Goal: Use online tool/utility: Utilize a website feature to perform a specific function

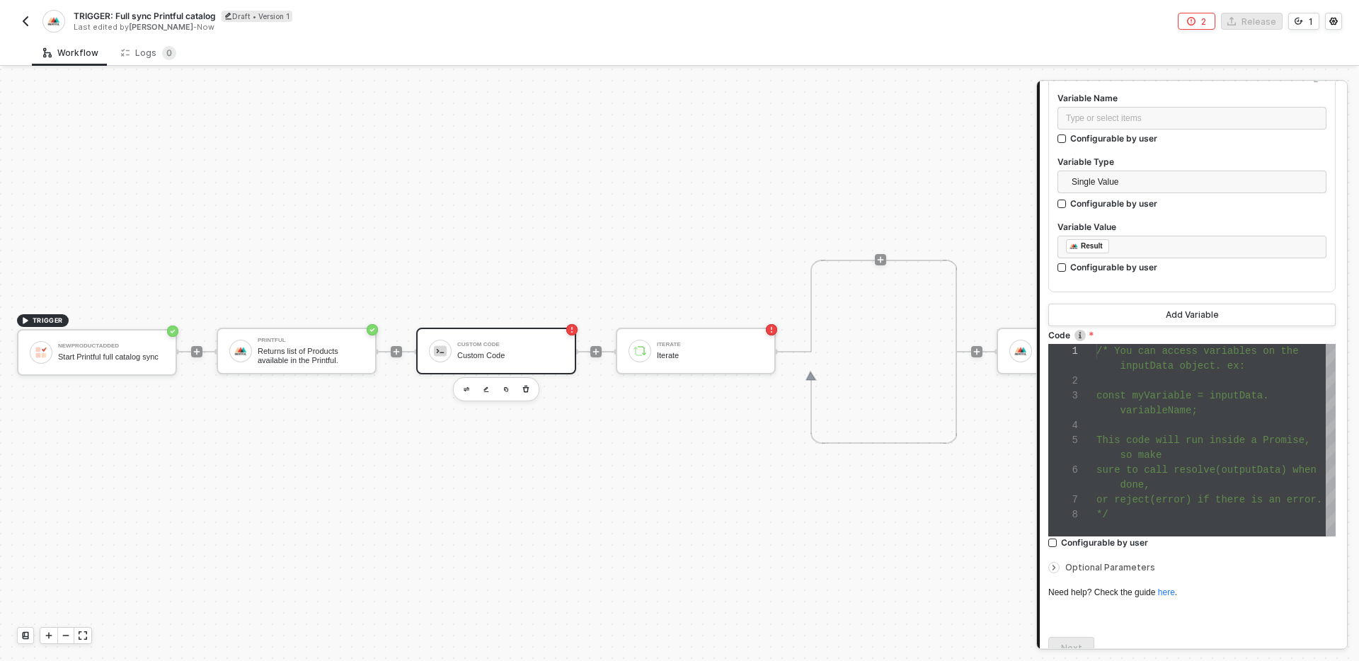
scroll to position [163, 0]
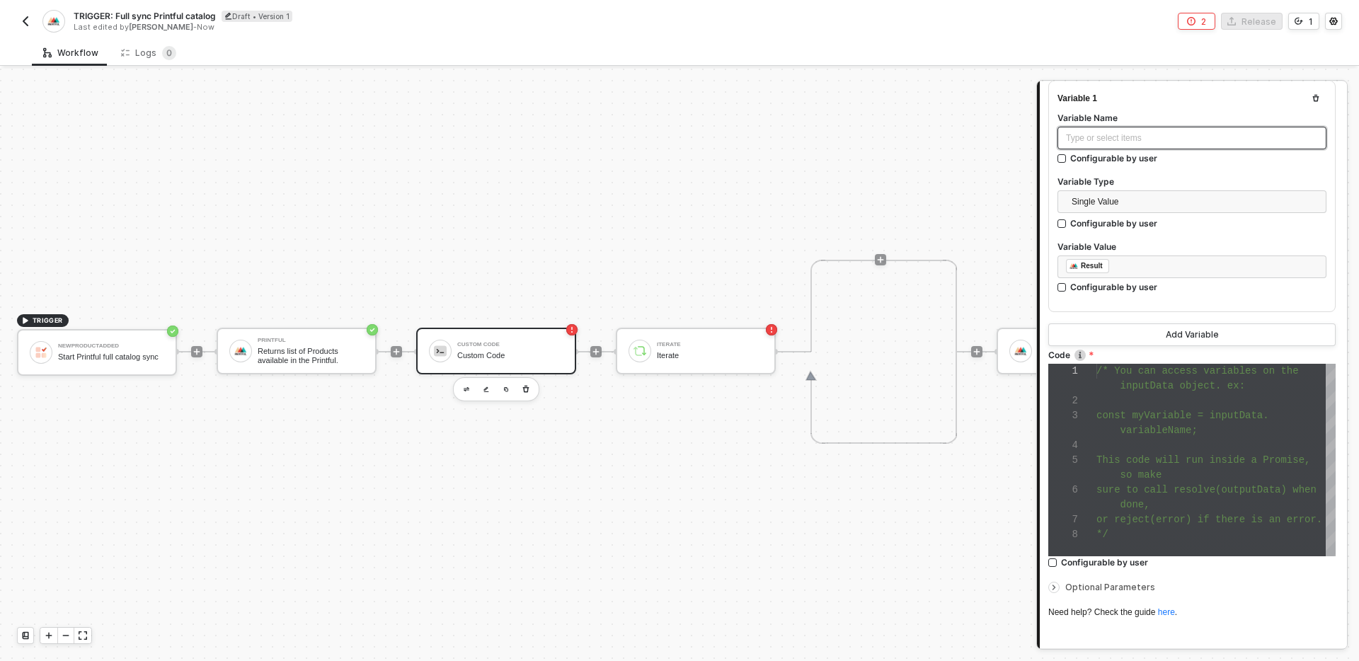
click at [1143, 141] on div "Type or select items ﻿" at bounding box center [1192, 138] width 252 height 13
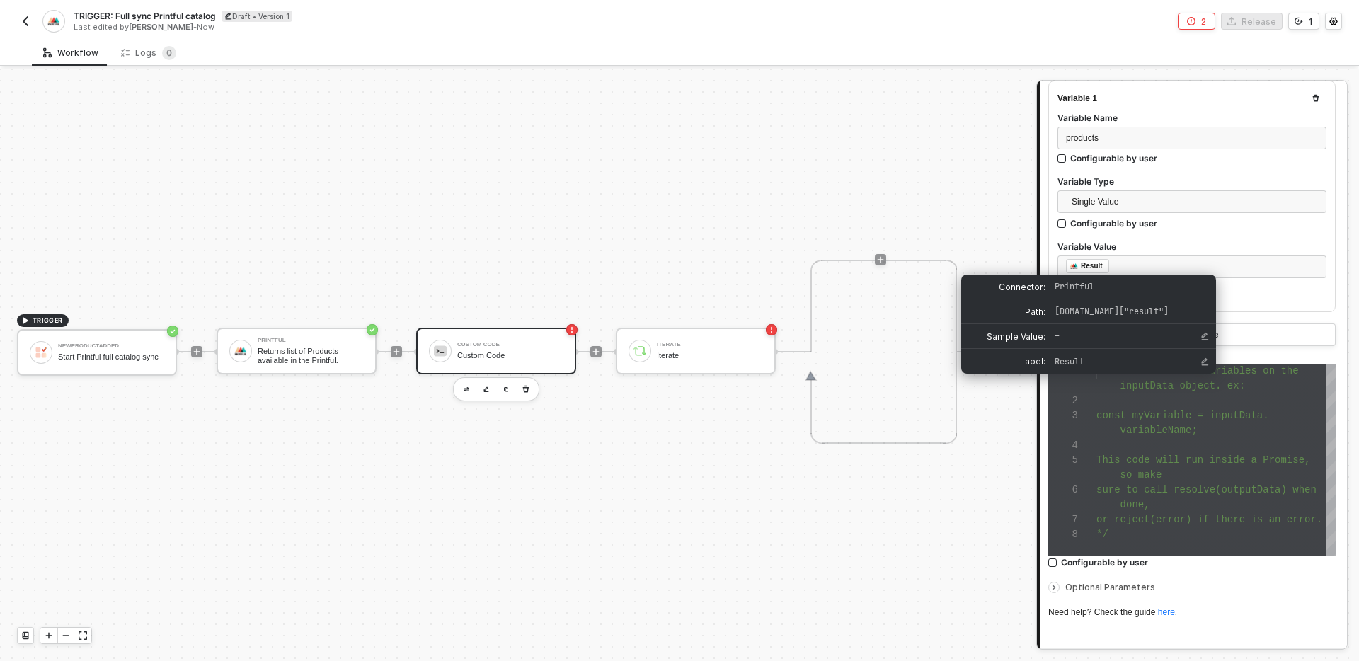
click at [1146, 443] on div at bounding box center [1215, 445] width 239 height 15
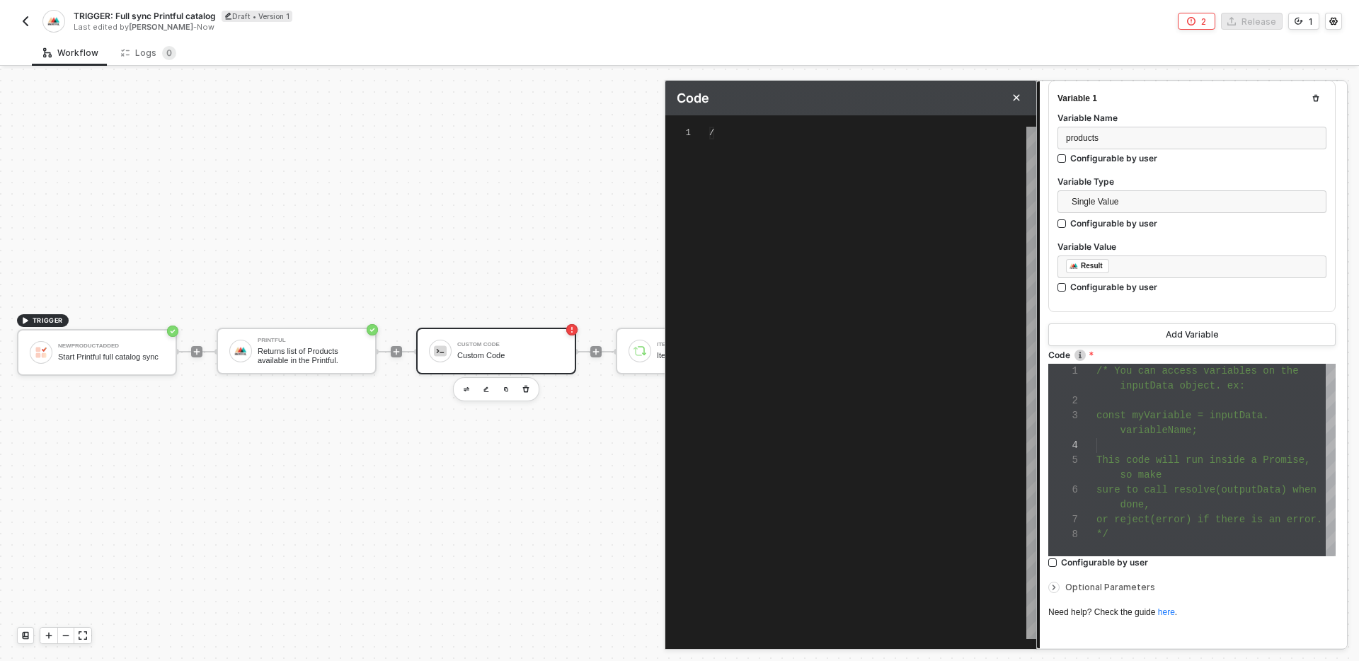
type textarea "/* You can access variables on the inputData object. ex: const myVariable = inp…"
click at [932, 372] on div "/* You can access variables on the inputData objec t. ex: const myVariable = in…" at bounding box center [872, 383] width 327 height 512
type textarea "r"
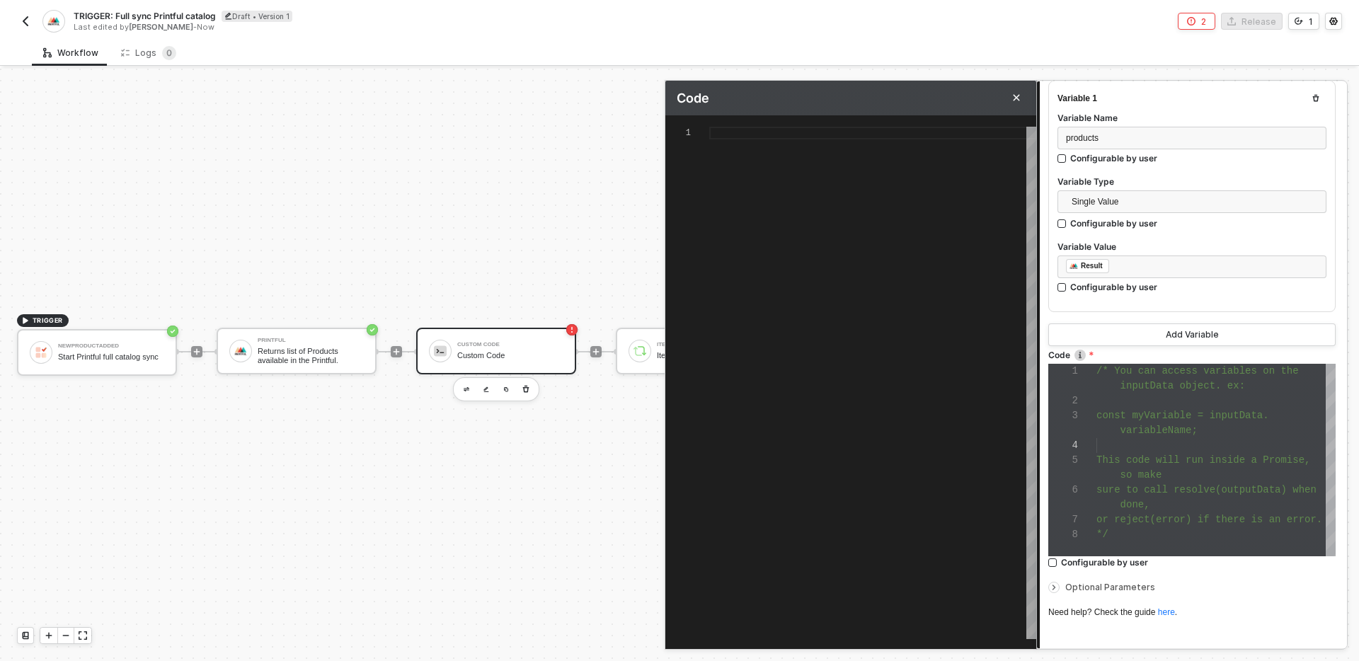
type textarea "r"
type textarea "re"
type textarea "res"
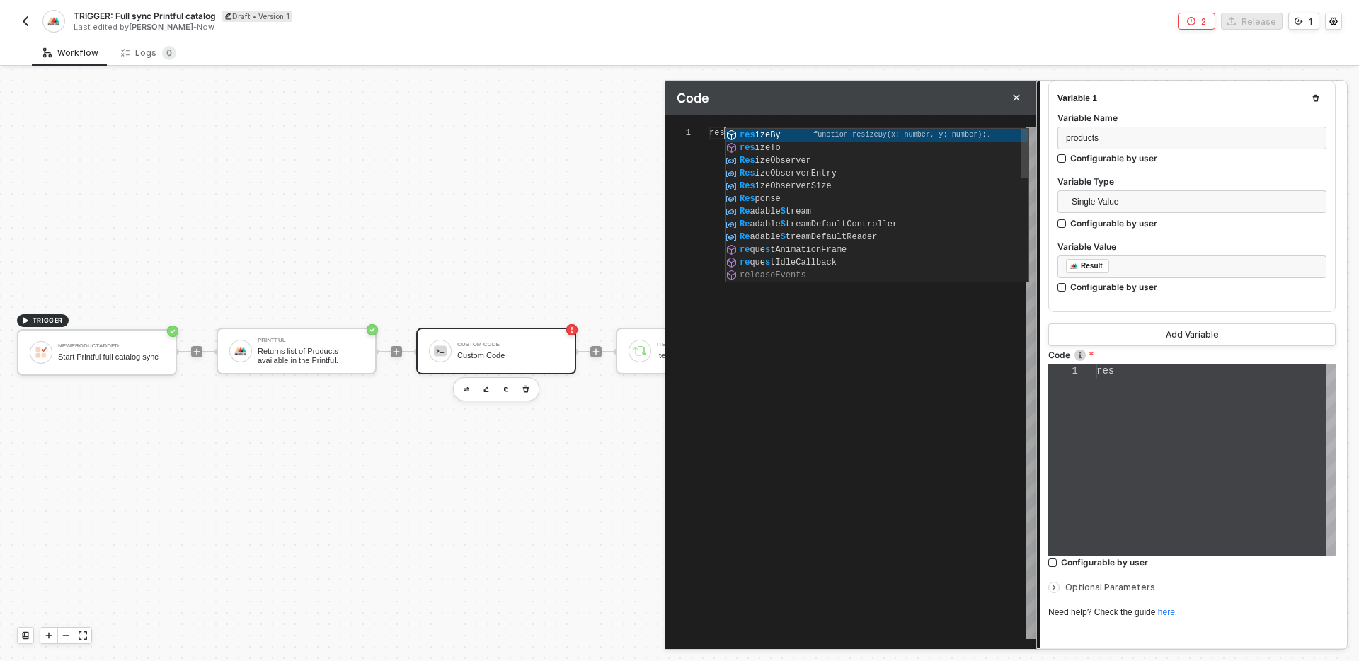
type textarea "reso"
type textarea "resol"
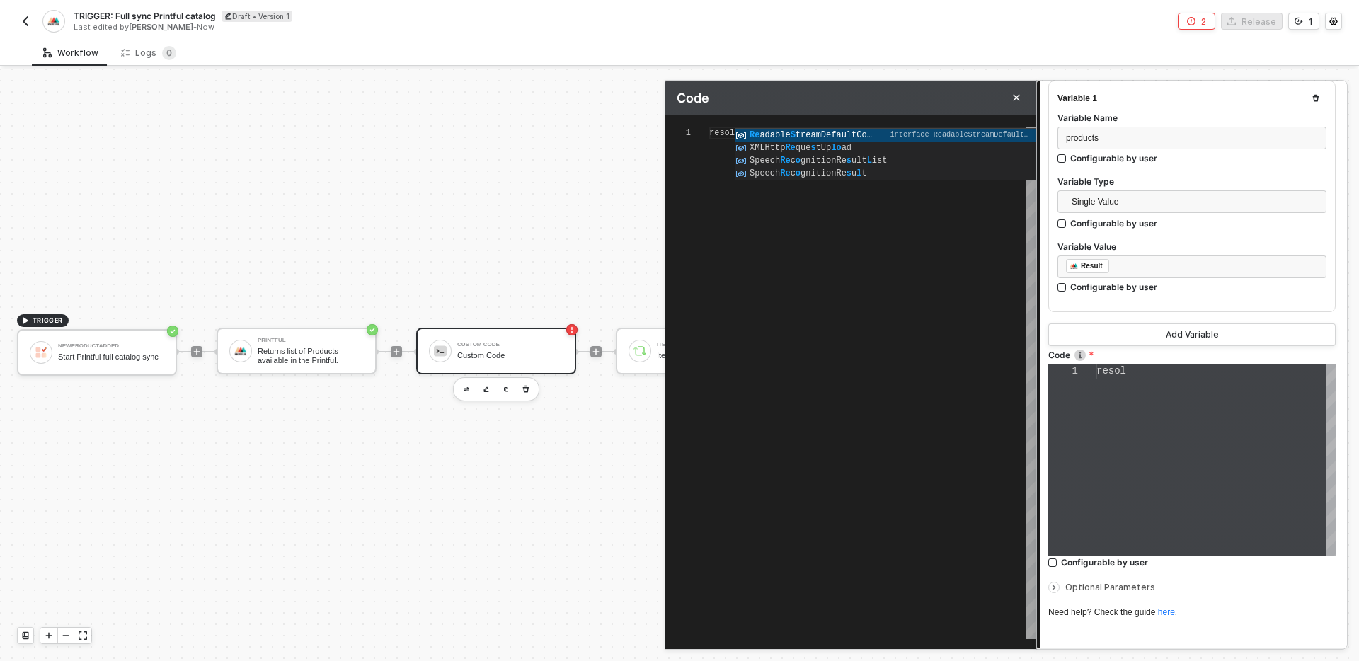
type textarea "resolv"
type textarea "resolve"
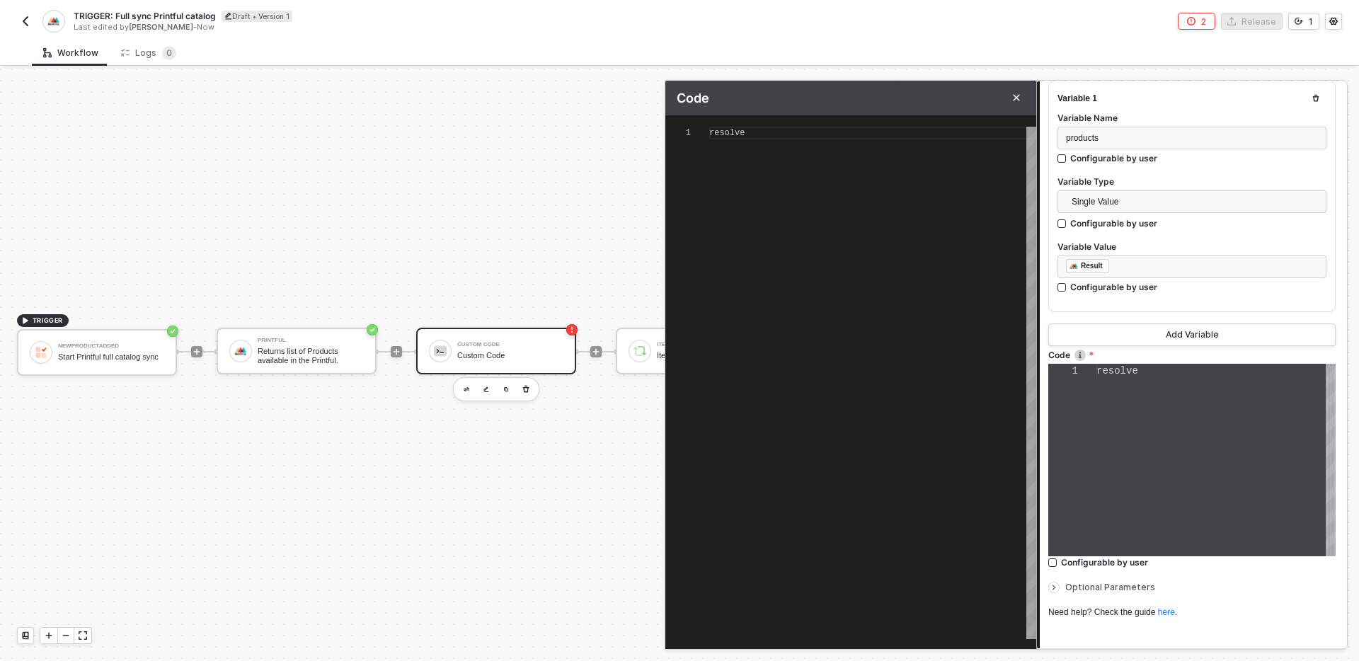
type textarea "resolve()"
type textarea "resolve(i)"
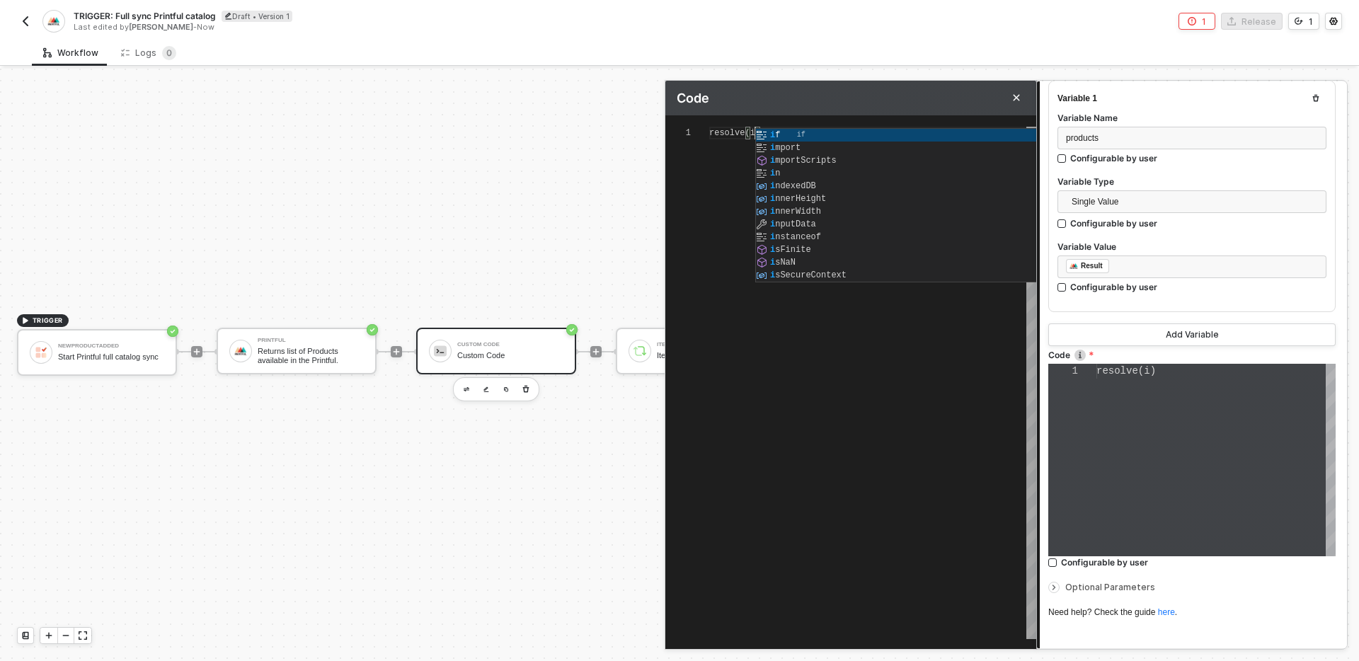
type textarea "resolve(in)"
type textarea "resolve(inp)"
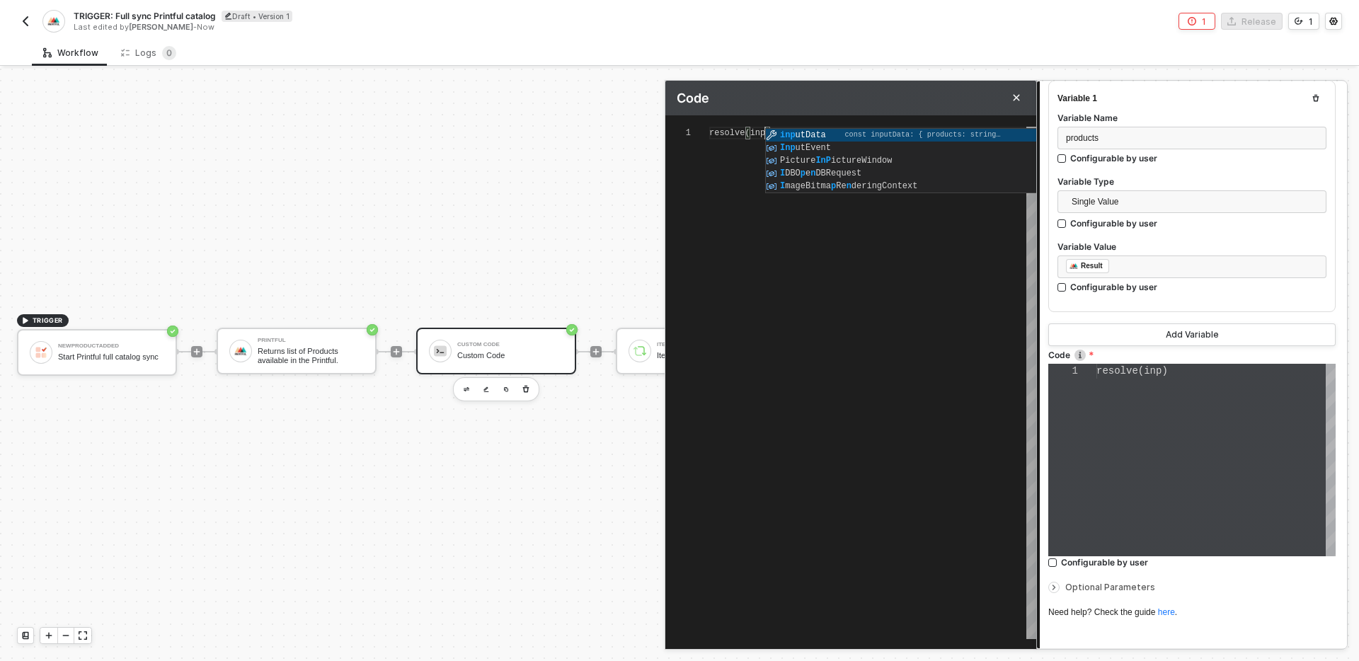
type textarea "resolve(inputData)"
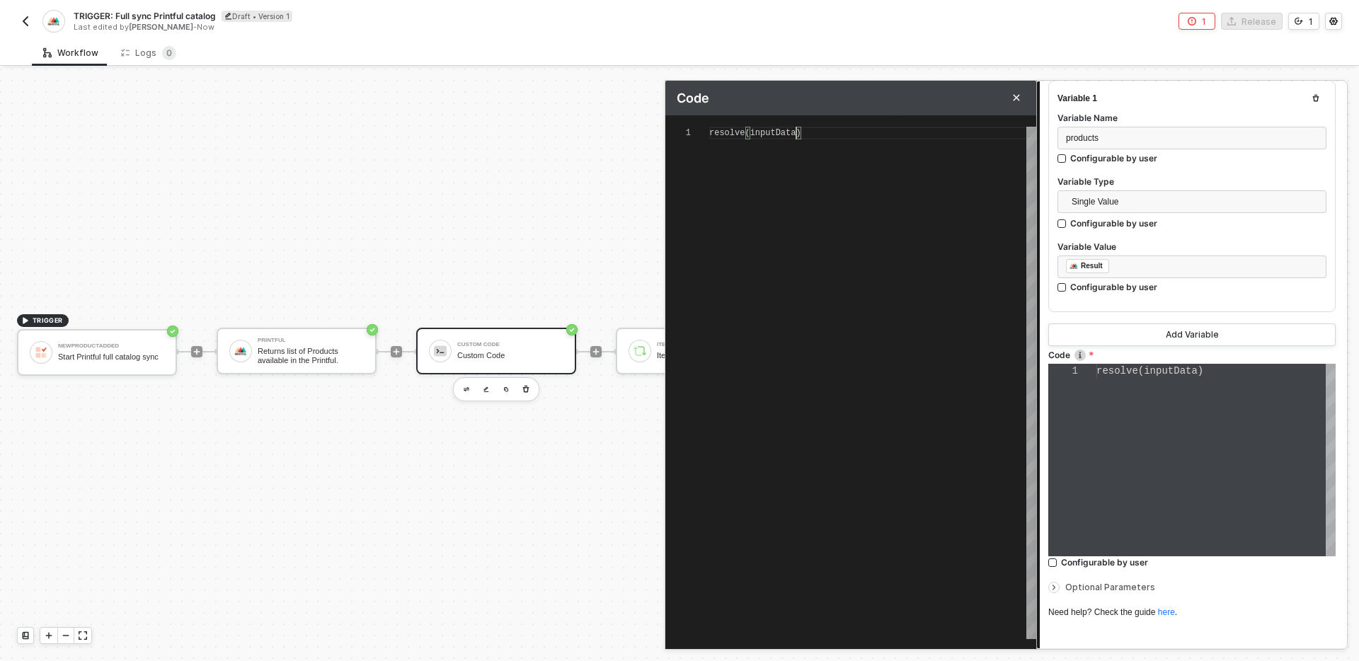
type textarea "resolve(inputData.)"
type textarea "resolve(inputData.products)"
type textarea "resolve(inputData.products);"
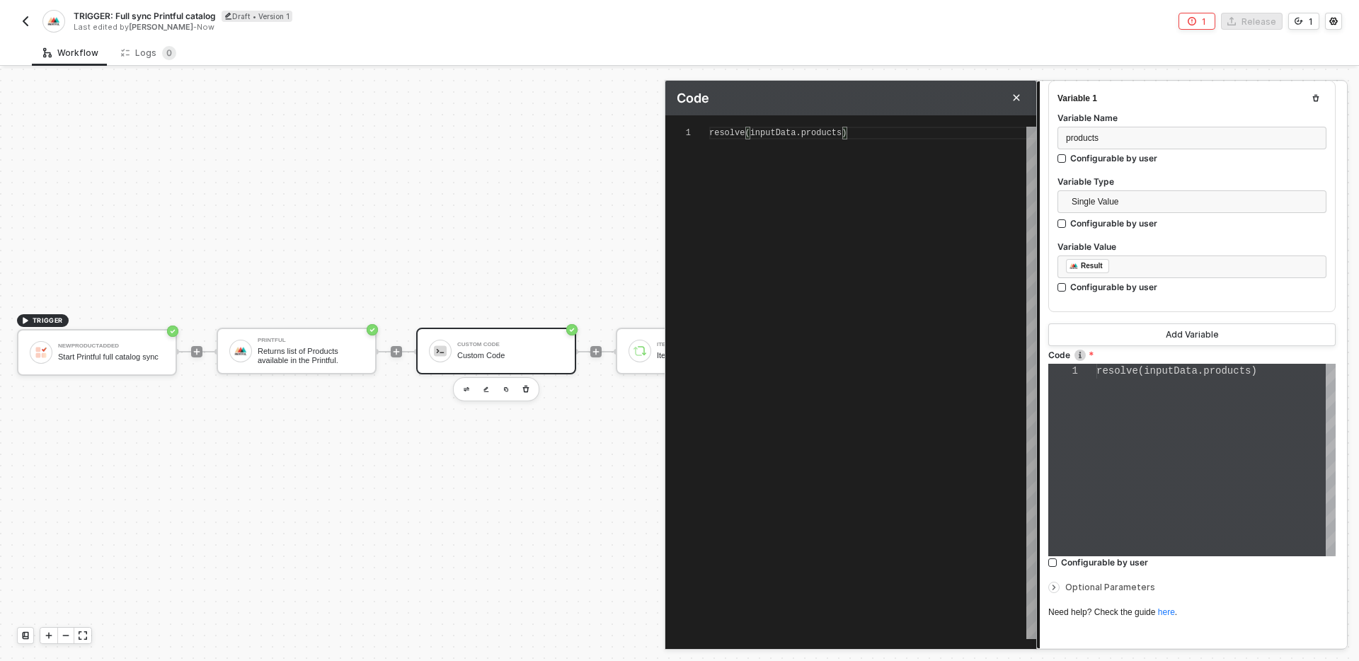
type textarea "resolve(inputData.products);"
click at [1219, 625] on div "Connector Name Custom Code Variables Variable 1 Variable Name products Configur…" at bounding box center [1191, 338] width 287 height 682
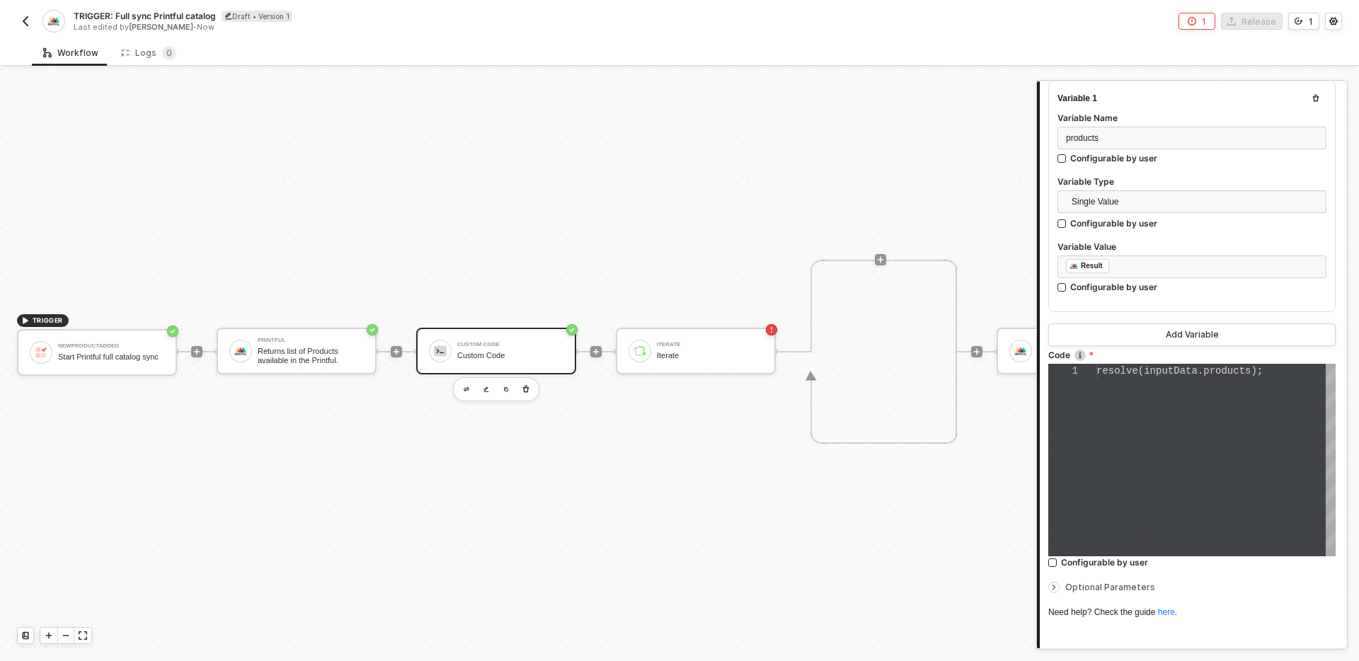
scroll to position [248, 0]
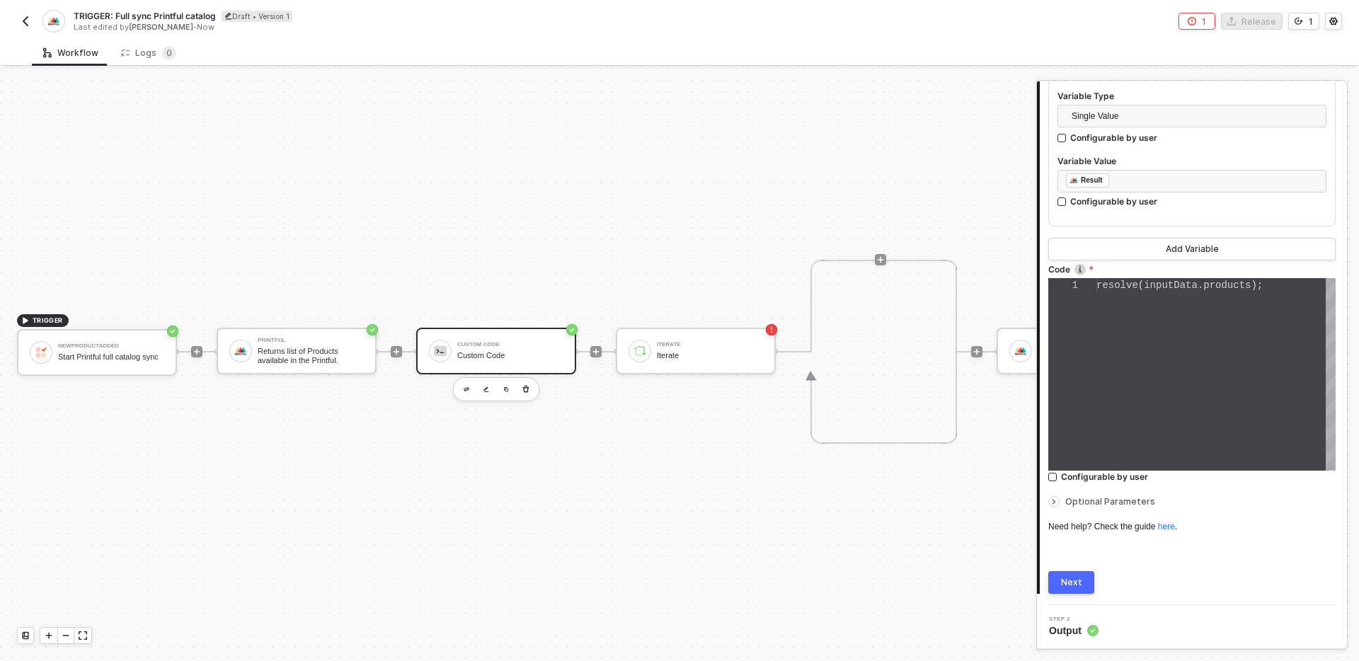
click at [1071, 577] on div "Next" at bounding box center [1071, 582] width 21 height 11
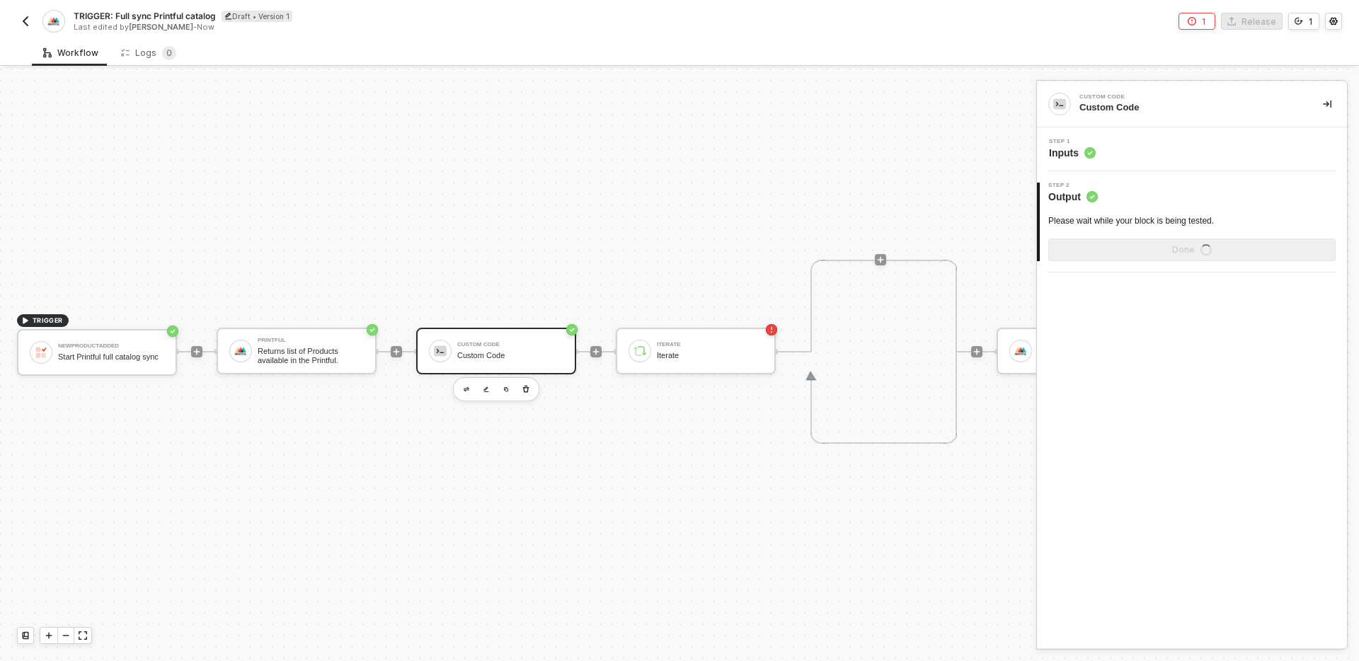
scroll to position [0, 0]
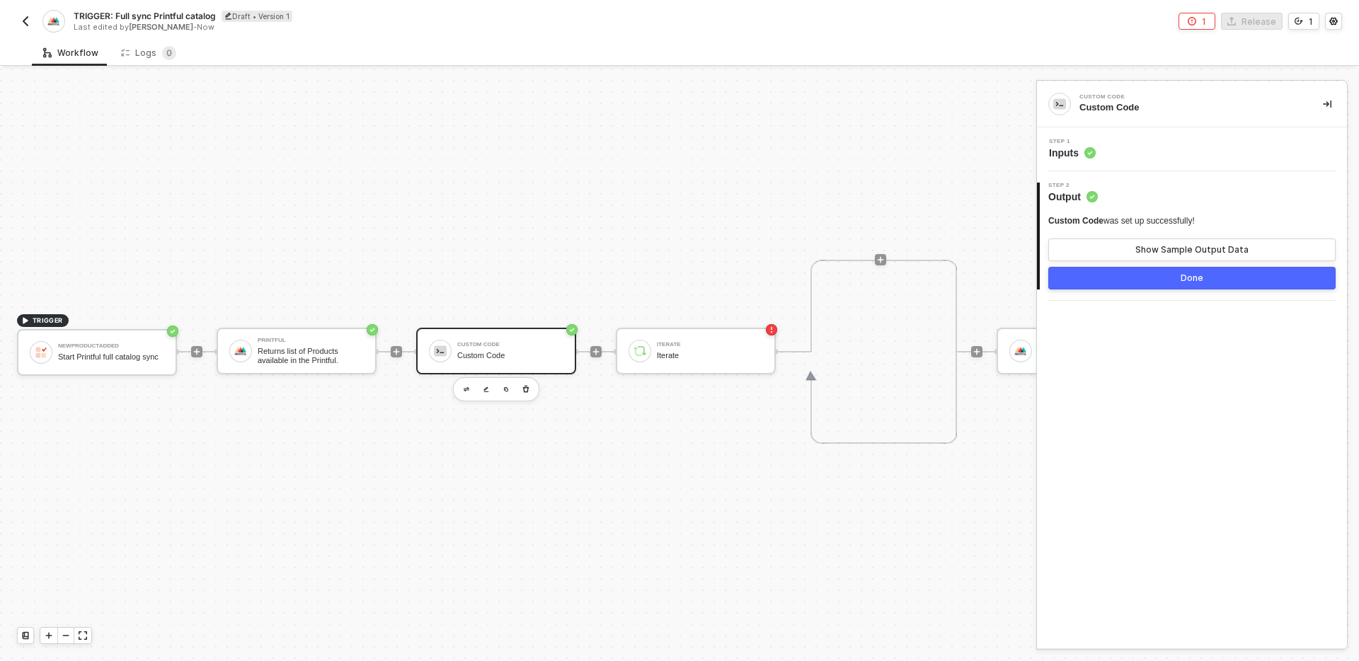
click at [1157, 234] on div "Custom Code was set up successfully! Show Sample Output Data" at bounding box center [1191, 238] width 287 height 46
click at [1157, 251] on div "Show Sample Output Data" at bounding box center [1191, 249] width 113 height 11
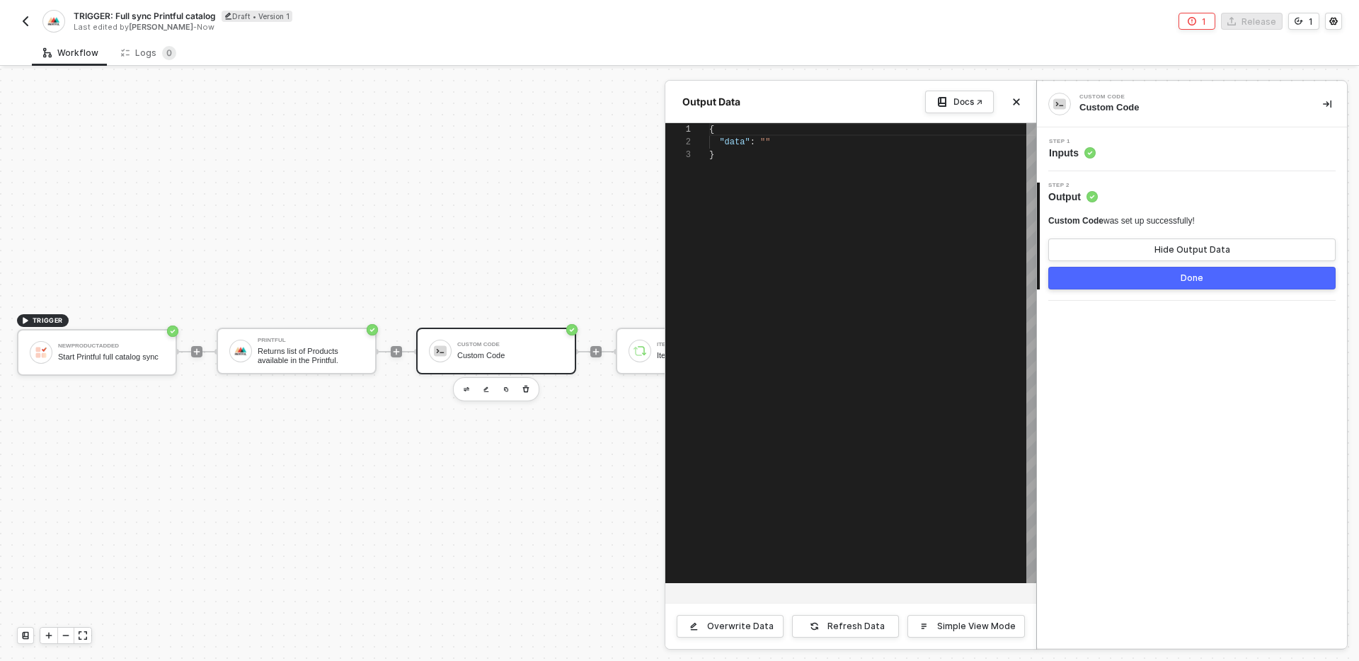
scroll to position [25, 0]
click at [1013, 103] on icon "icon-close" at bounding box center [1016, 102] width 8 height 8
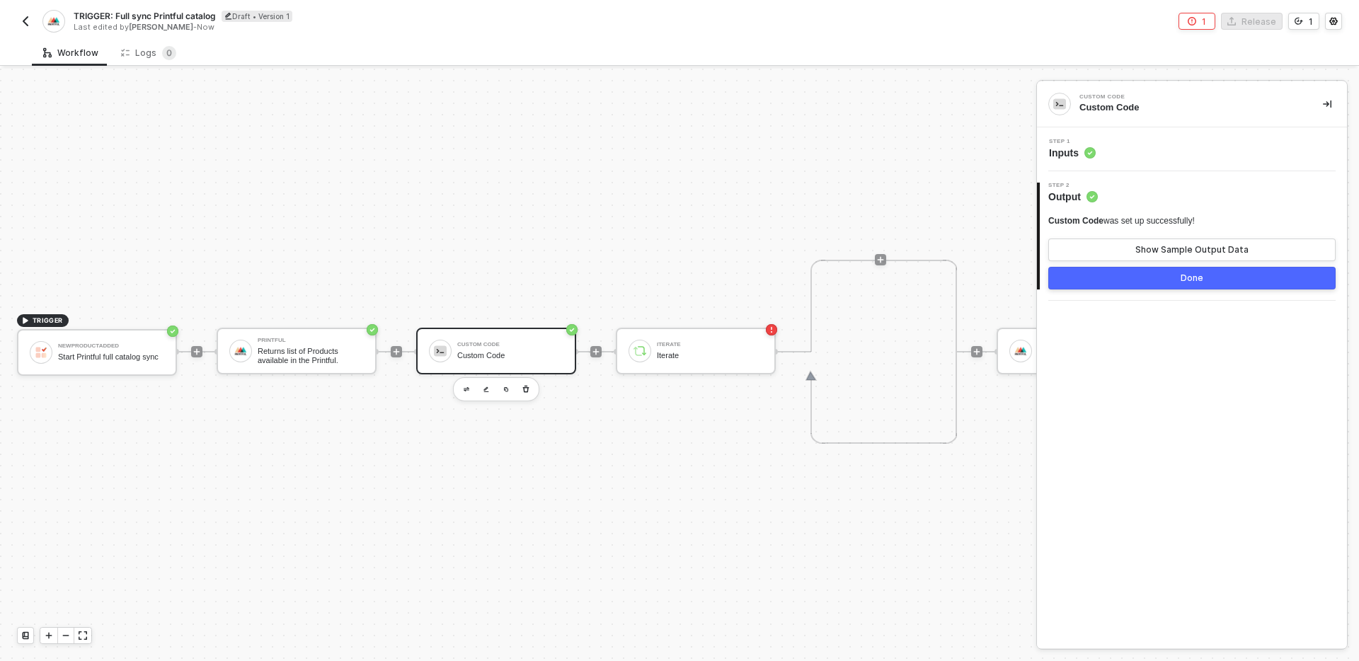
click at [1154, 152] on div "Step 1 Inputs" at bounding box center [1194, 149] width 307 height 21
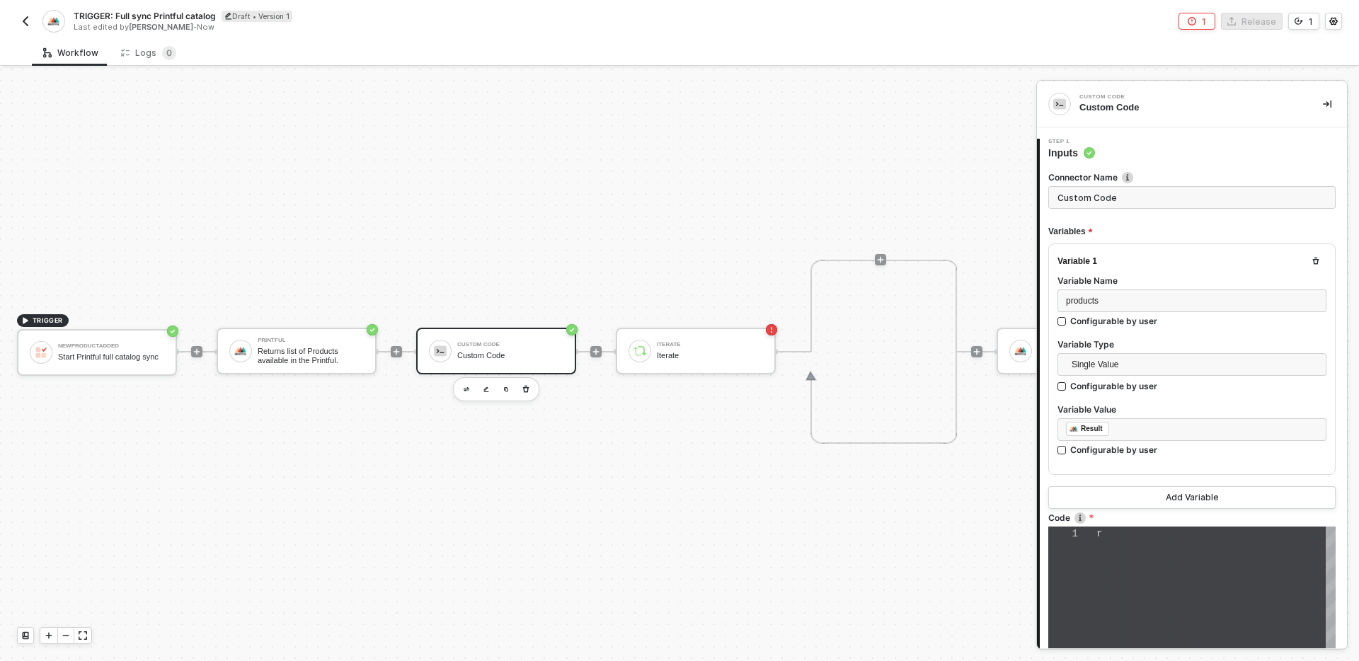
type textarea "resolve(inputData.products);"
click at [608, 431] on div "TRIGGER NewProductAdded Start Printful full catalog sync Printful Returns list …" at bounding box center [691, 351] width 1382 height 619
click at [316, 348] on div "Returns list of Products available in the Printful." at bounding box center [311, 356] width 106 height 18
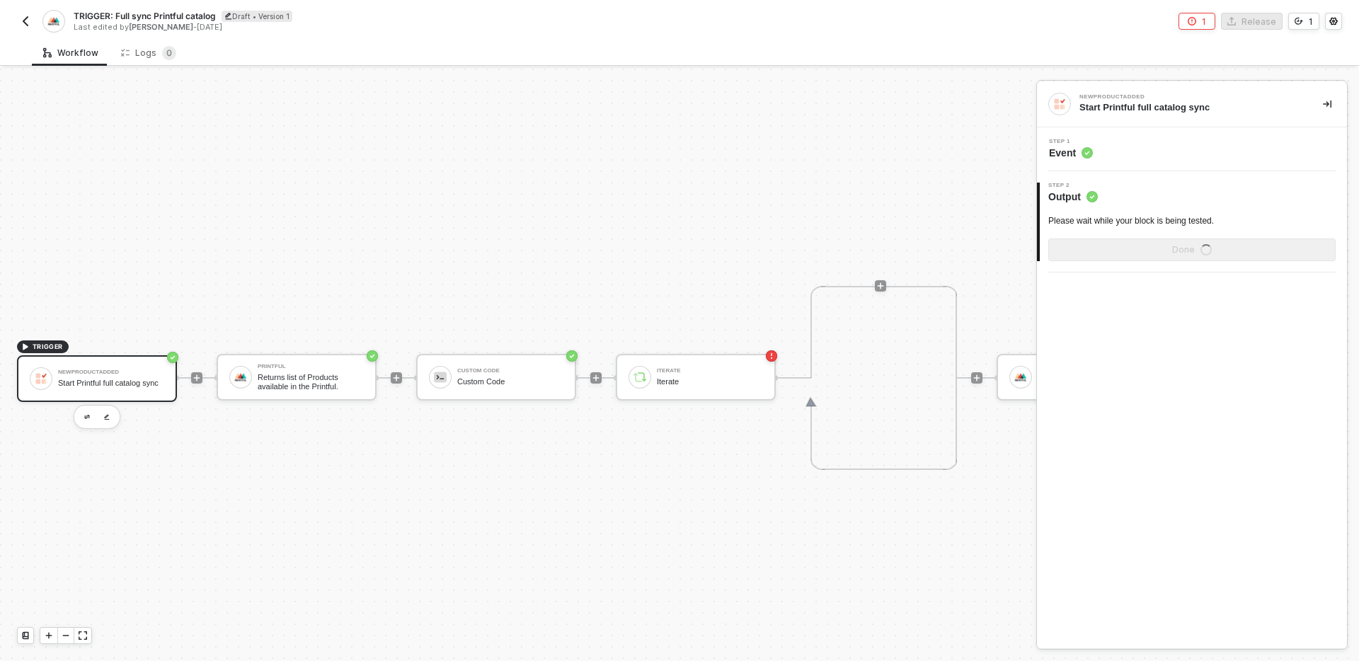
scroll to position [26, 0]
